Goal: Task Accomplishment & Management: Manage account settings

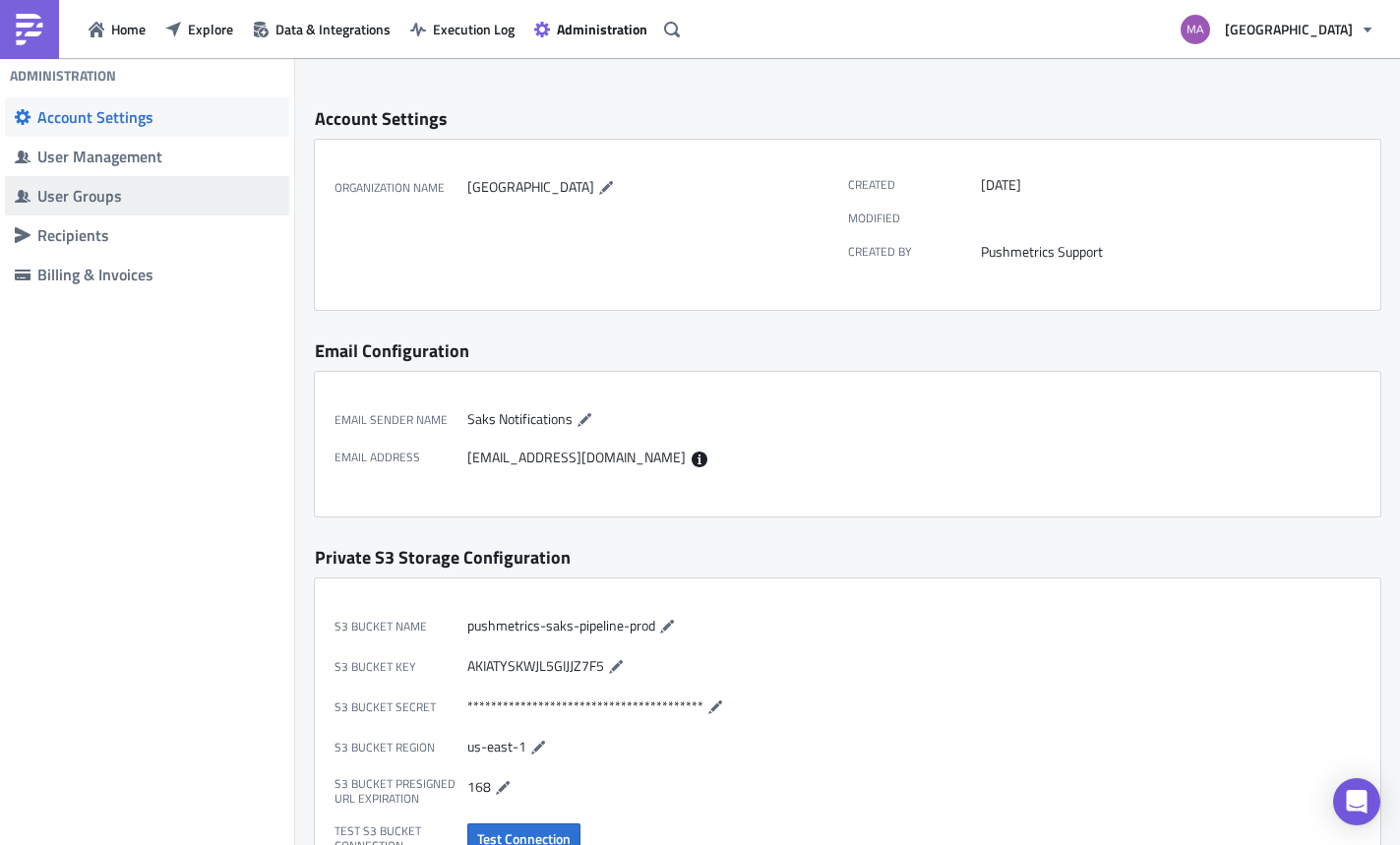
click at [75, 200] on div "User Groups" at bounding box center [158, 196] width 242 height 20
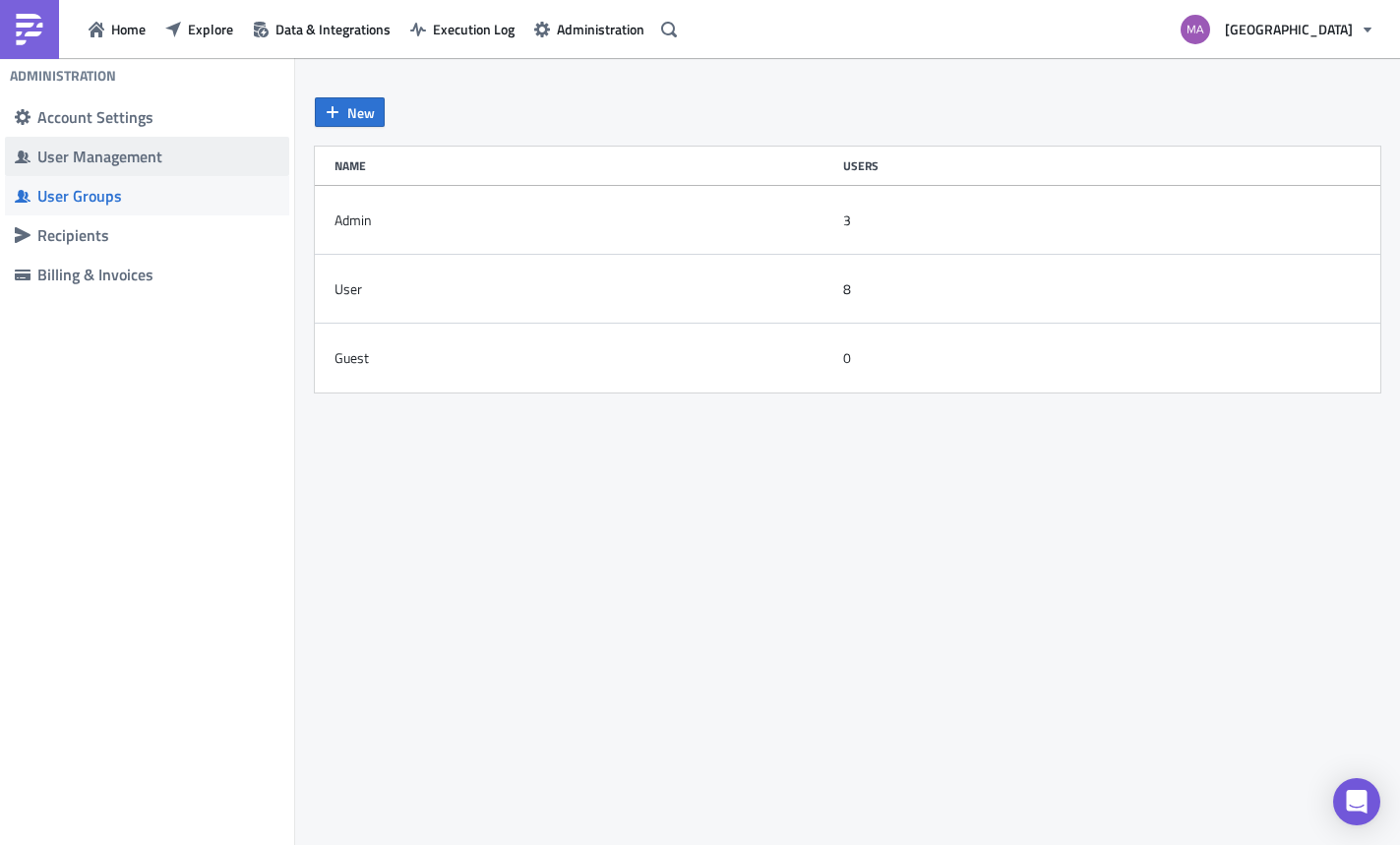
click at [110, 163] on div "User Management" at bounding box center [158, 157] width 242 height 20
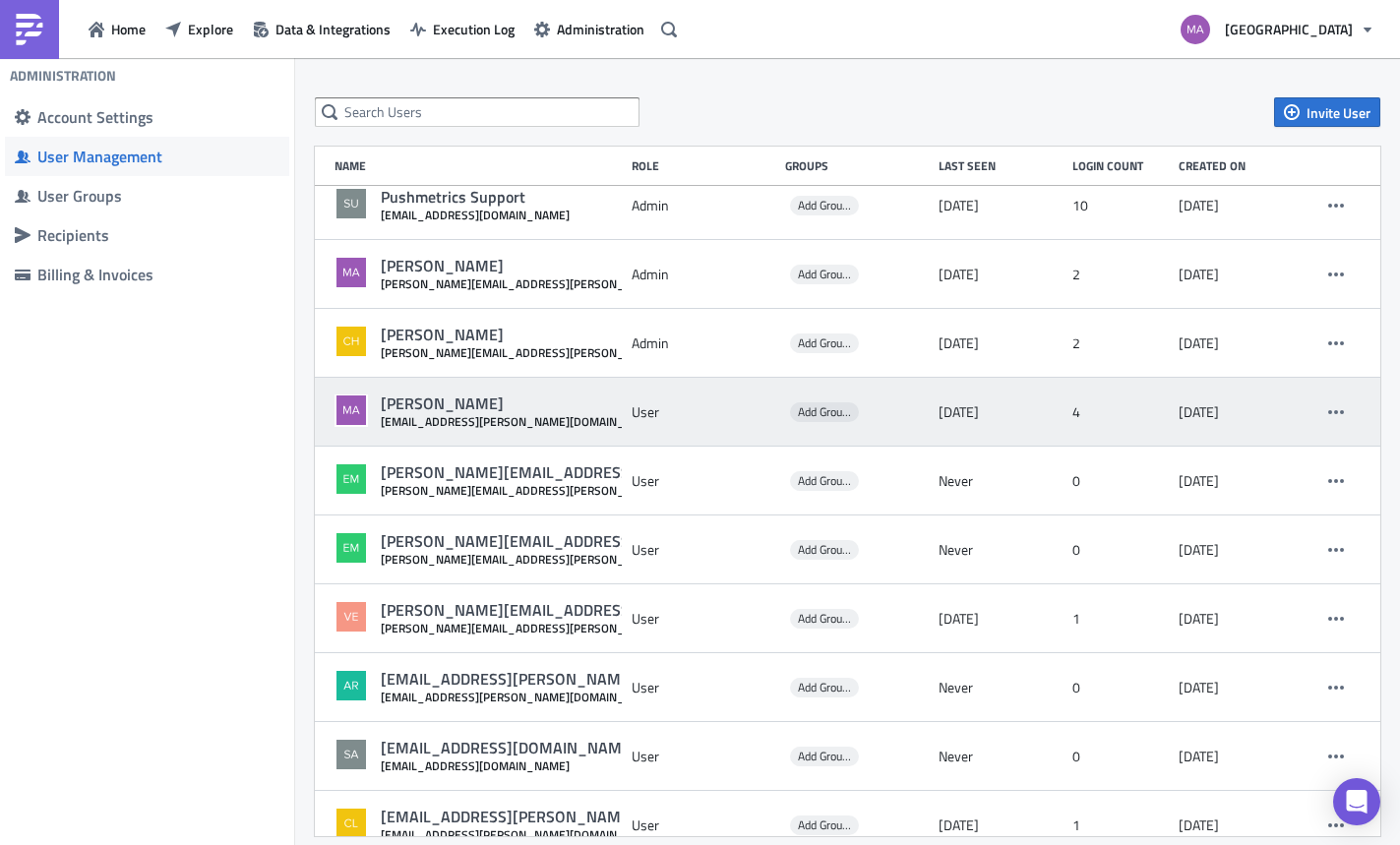
scroll to position [20, 0]
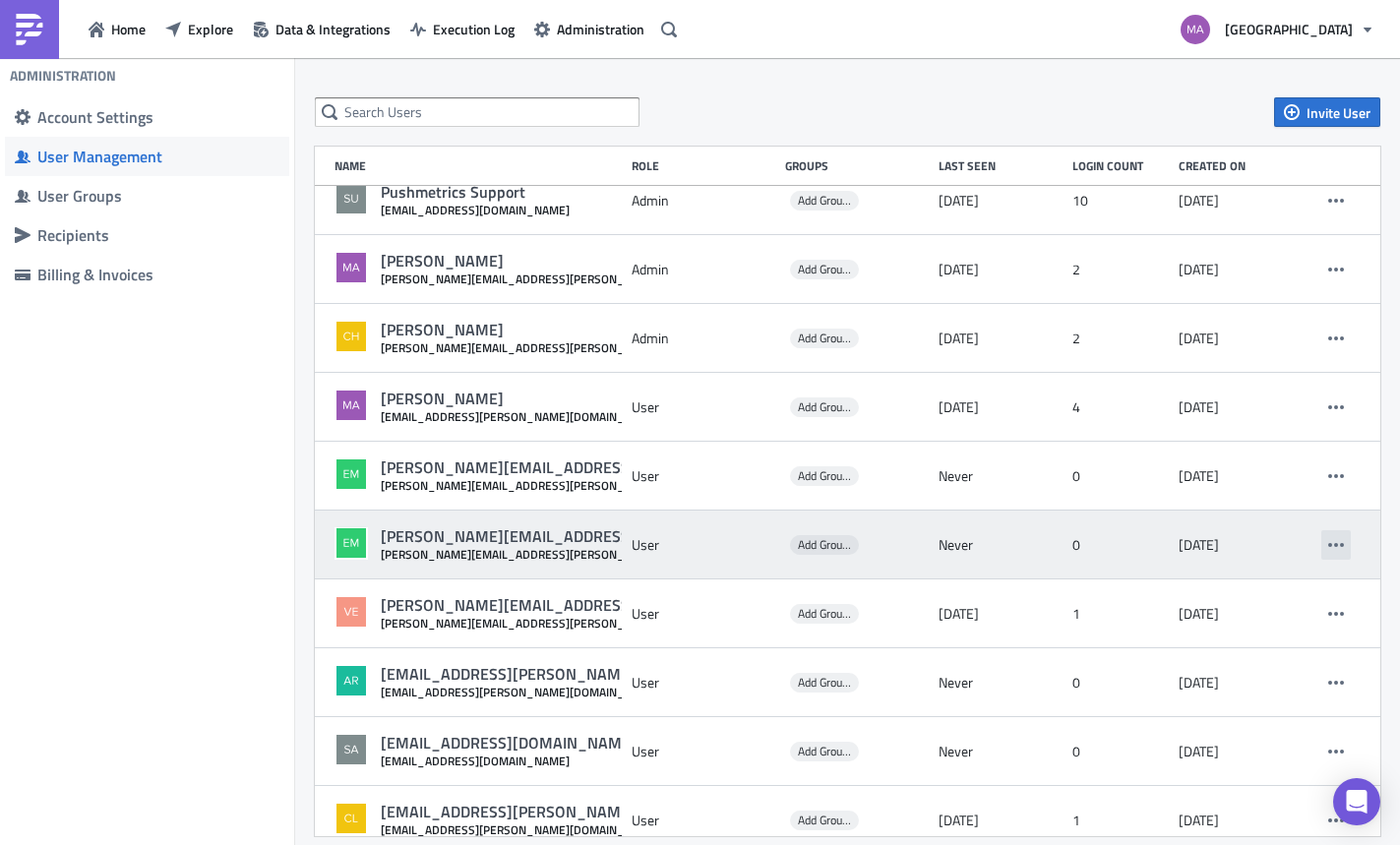
click at [1328, 546] on icon "button" at bounding box center [1336, 545] width 16 height 16
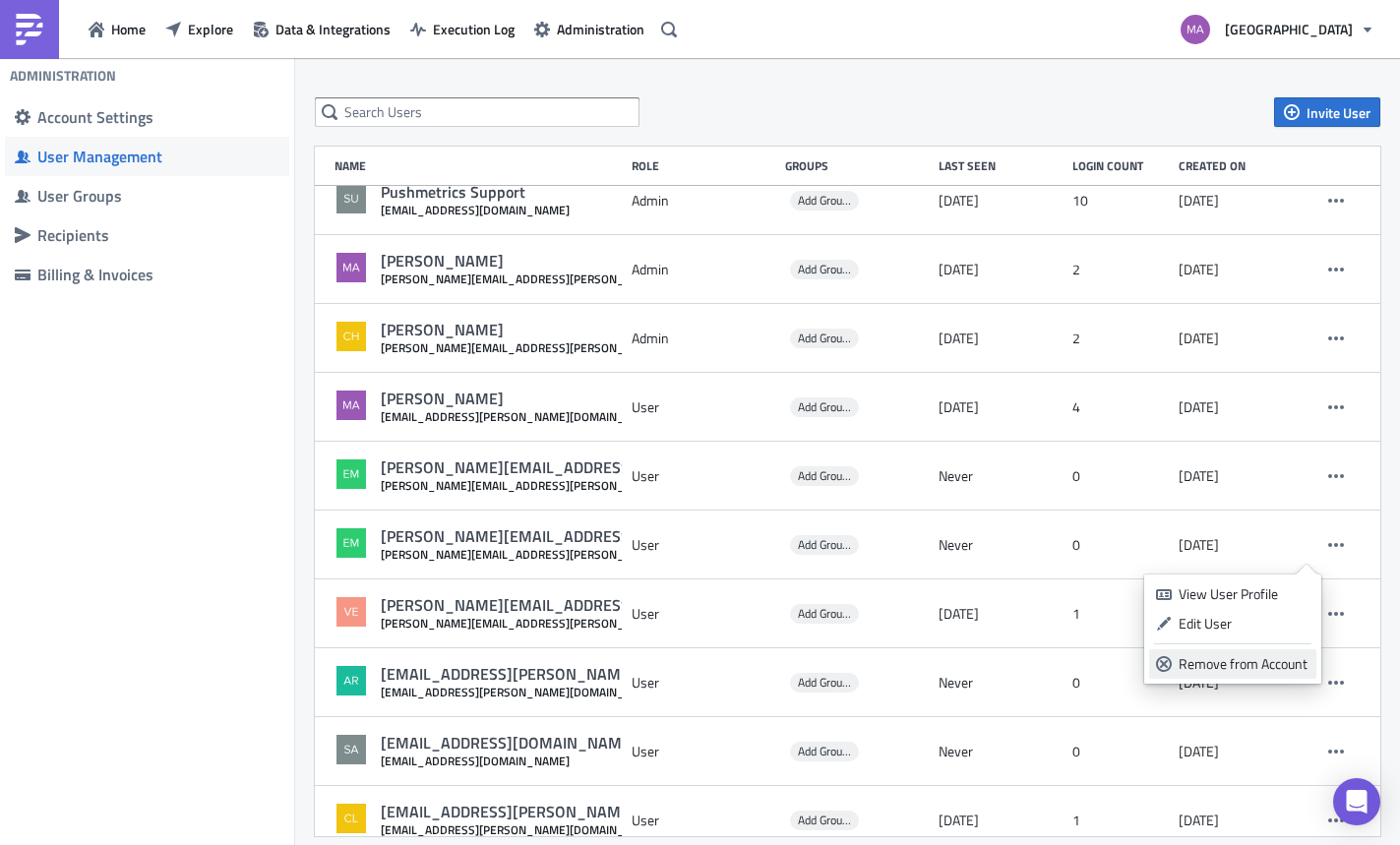
click at [1226, 665] on div "Remove from Account" at bounding box center [1243, 664] width 131 height 20
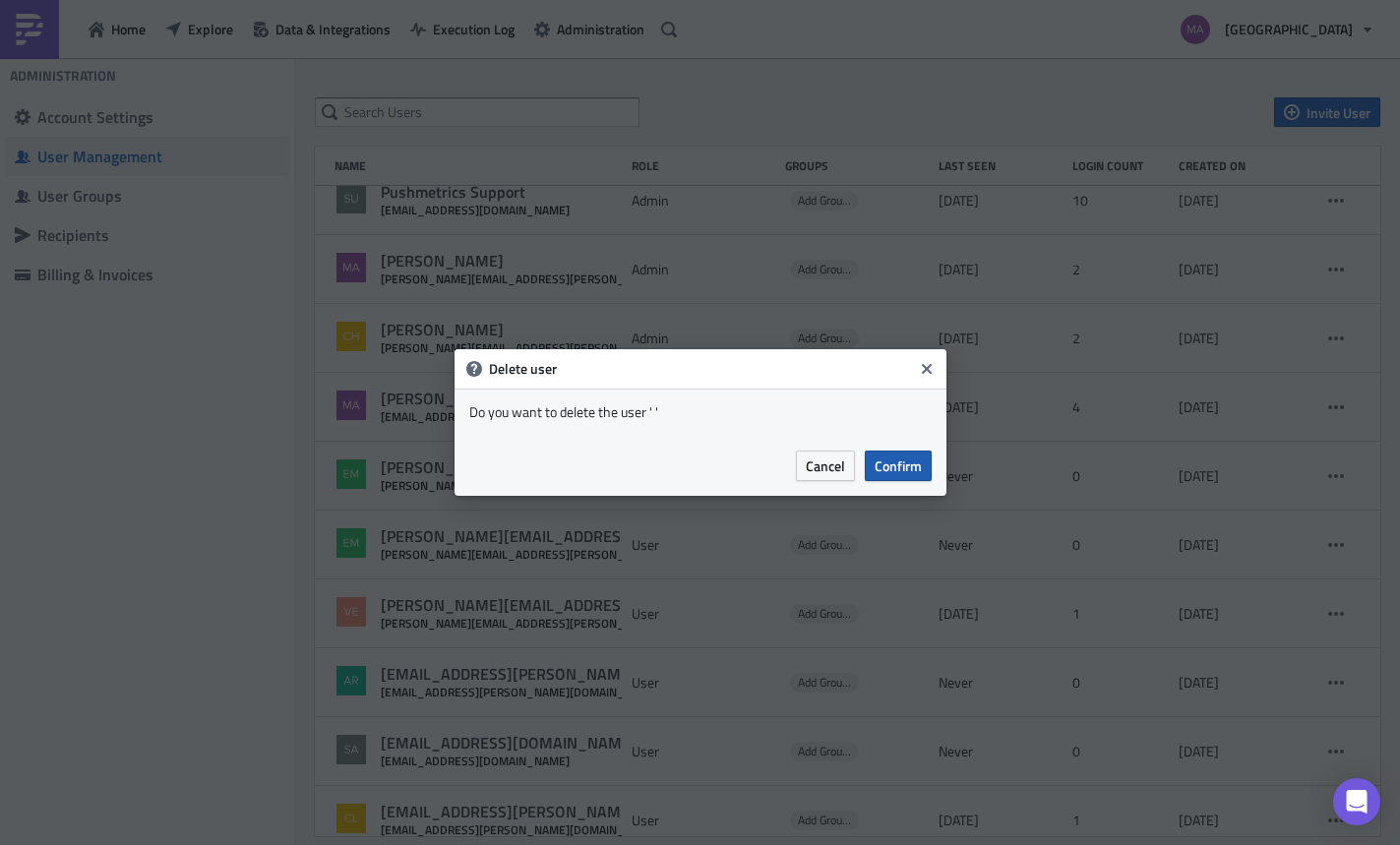
click at [919, 456] on span "Confirm" at bounding box center [897, 465] width 47 height 21
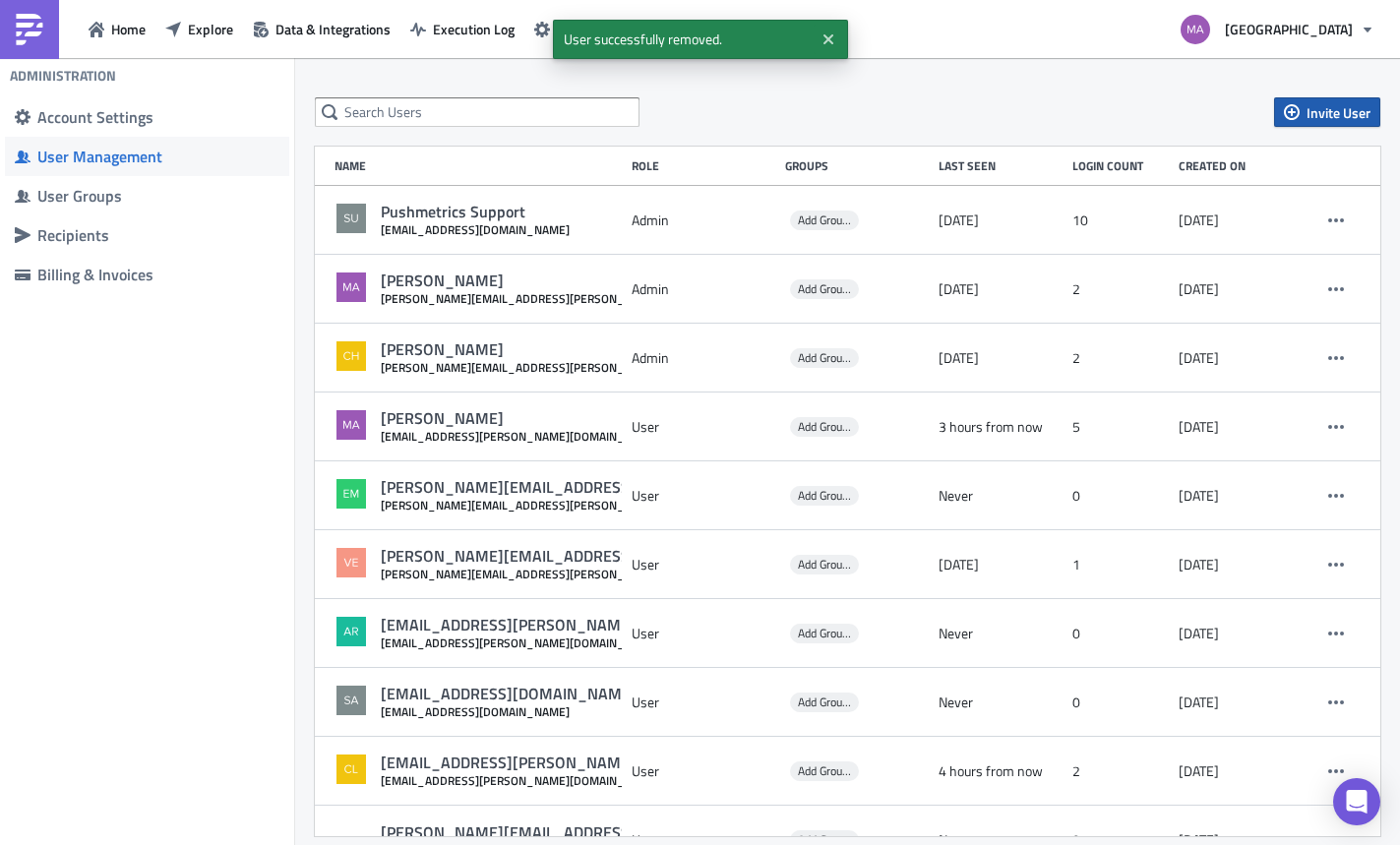
click at [1288, 115] on button "Invite User" at bounding box center [1327, 113] width 106 height 30
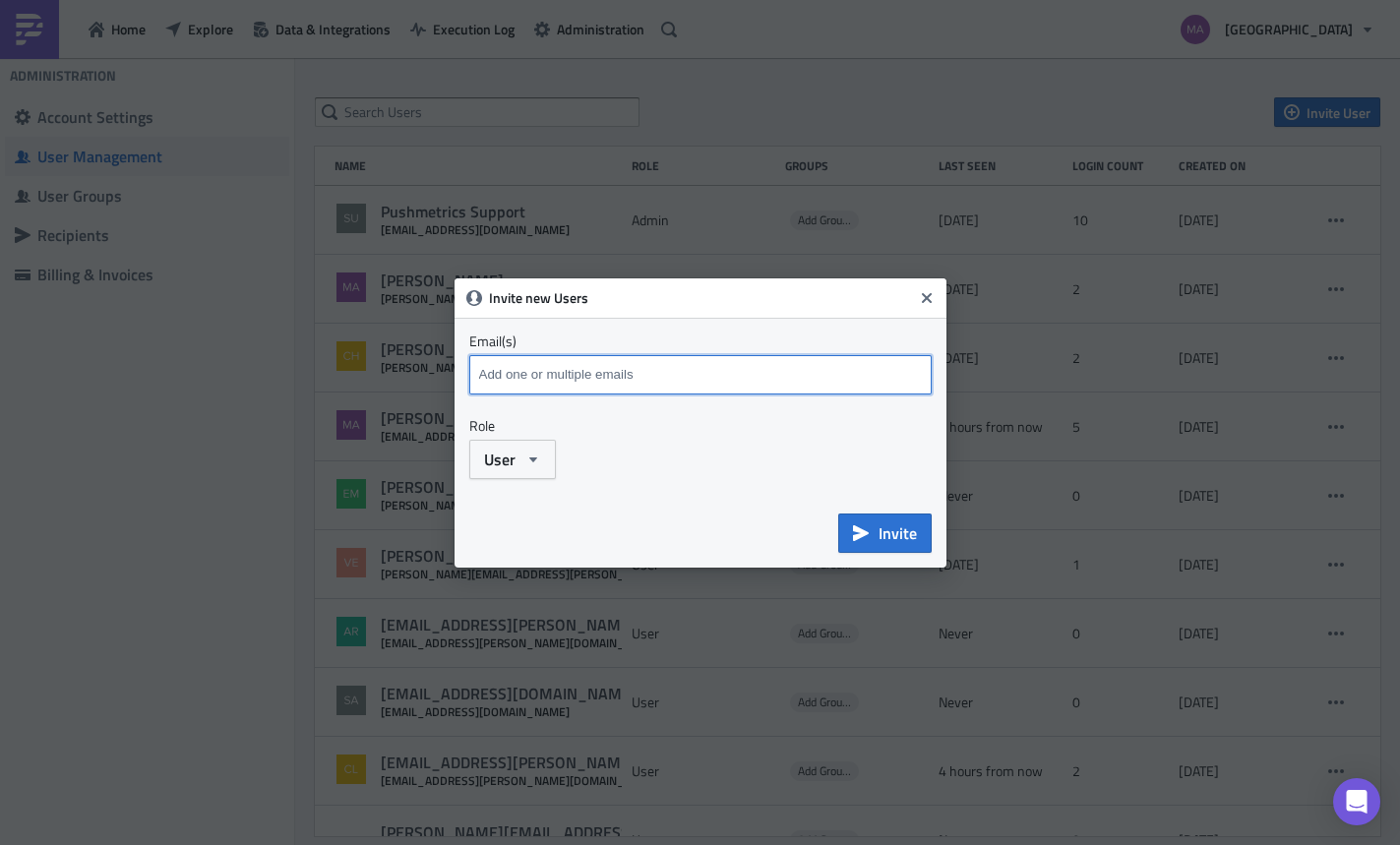
paste input "[PERSON_NAME][EMAIL_ADDRESS][PERSON_NAME][DOMAIN_NAME]"
type input "[PERSON_NAME][EMAIL_ADDRESS][PERSON_NAME][DOMAIN_NAME]"
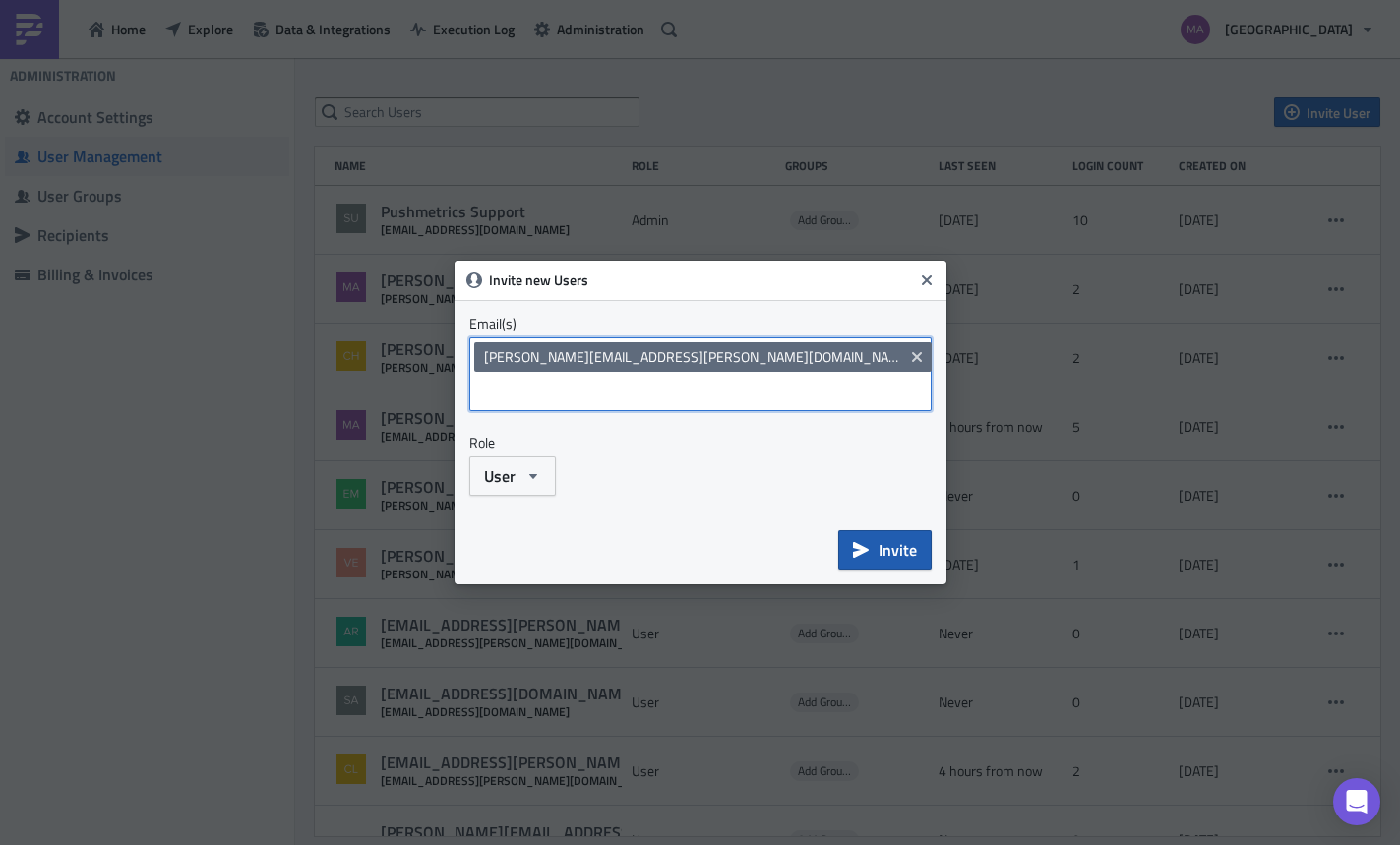
click at [893, 539] on span "Invite" at bounding box center [897, 550] width 38 height 24
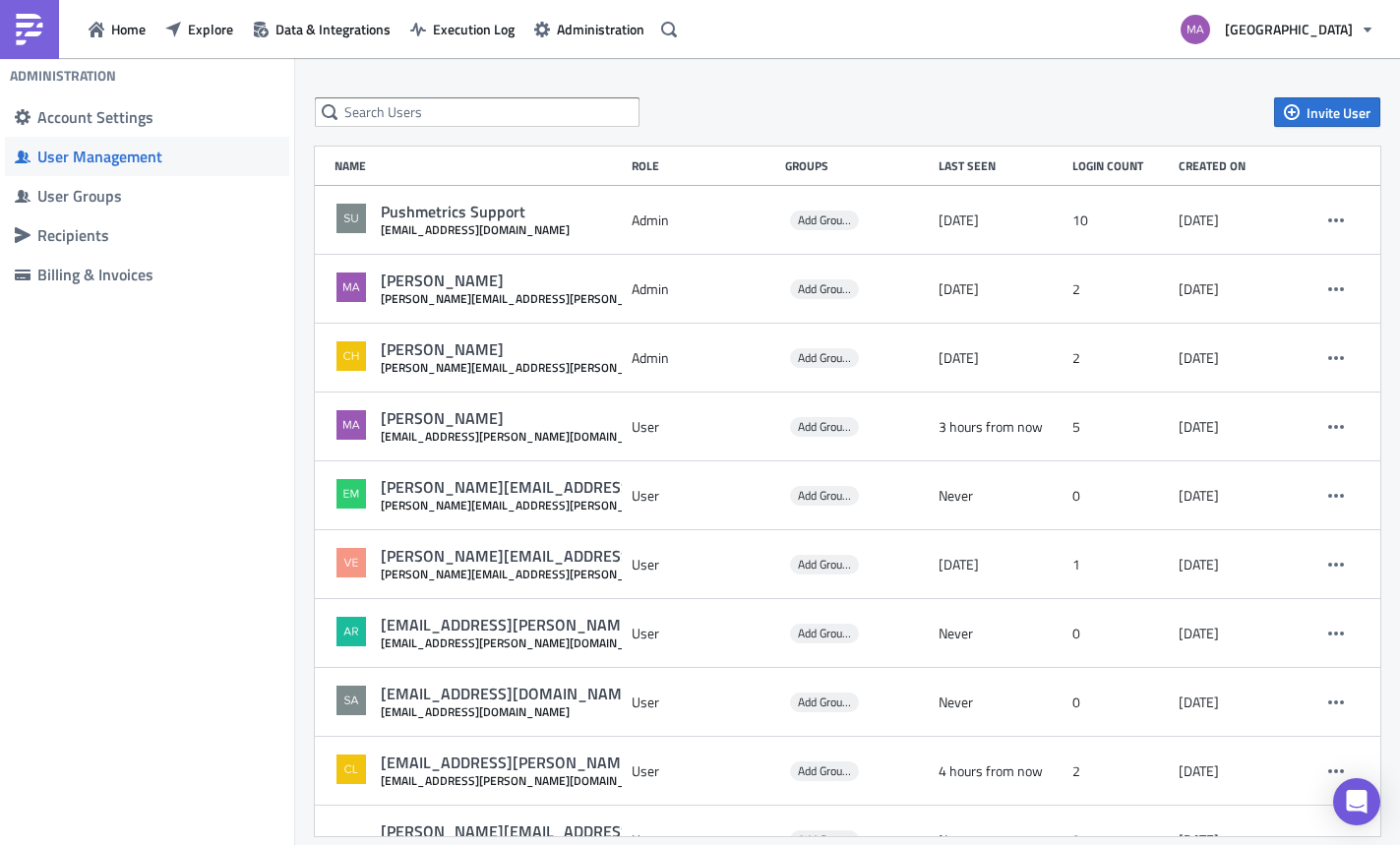
click at [18, 594] on div "Administration Account Settings User Management User Groups Recipients Billing …" at bounding box center [147, 451] width 294 height 787
